Goal: Task Accomplishment & Management: Manage account settings

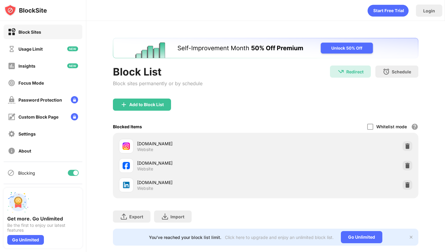
click at [72, 171] on div at bounding box center [73, 173] width 11 height 6
click at [81, 169] on div "Blocking" at bounding box center [43, 172] width 79 height 15
click at [73, 170] on div at bounding box center [73, 173] width 11 height 6
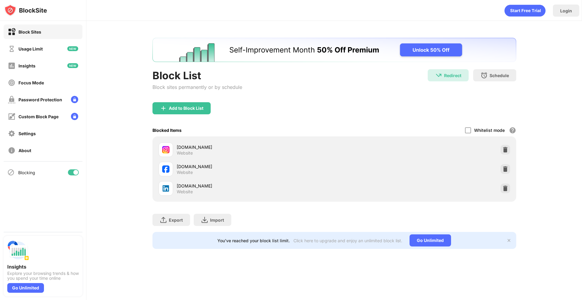
click at [69, 176] on div "Blocking" at bounding box center [43, 172] width 79 height 15
click at [70, 173] on div at bounding box center [73, 173] width 11 height 6
